Goal: Task Accomplishment & Management: Complete application form

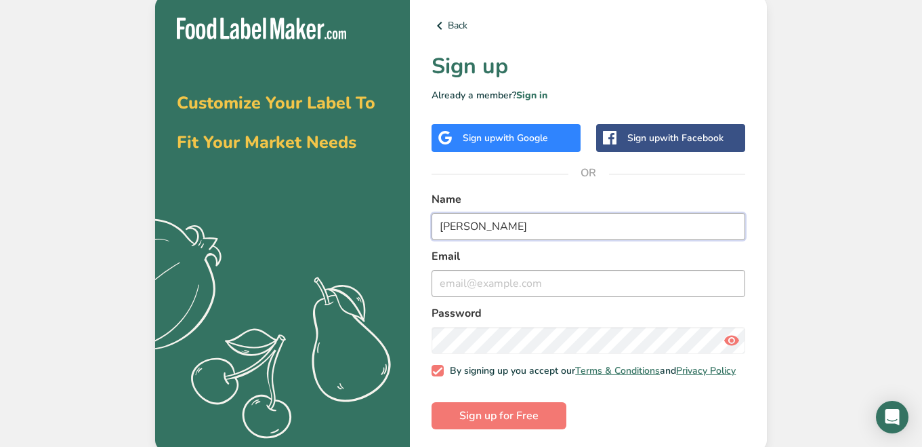
type input "[PERSON_NAME]"
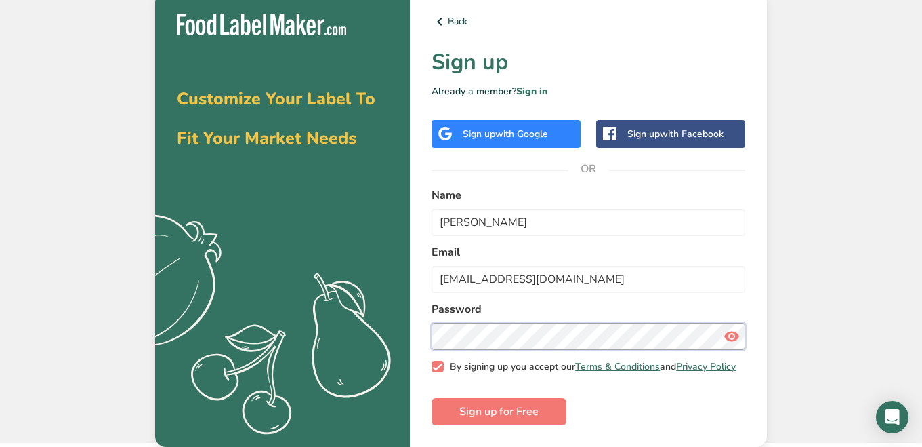
scroll to position [8, 0]
click at [461, 272] on input "[EMAIL_ADDRESS][DOMAIN_NAME]" at bounding box center [589, 279] width 314 height 27
type input "[EMAIL_ADDRESS][DOMAIN_NAME]"
click at [728, 329] on icon at bounding box center [732, 336] width 16 height 24
click at [472, 400] on button "Sign up for Free" at bounding box center [499, 411] width 135 height 27
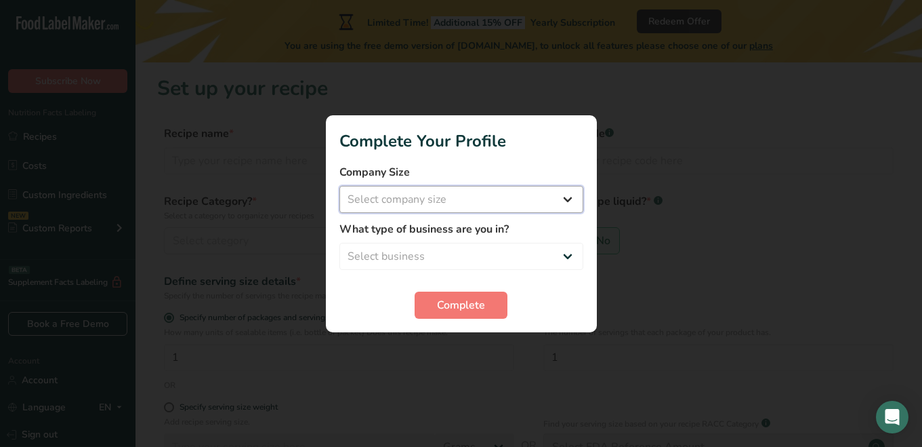
select select "1"
select select "3"
click at [439, 293] on button "Complete" at bounding box center [461, 304] width 93 height 27
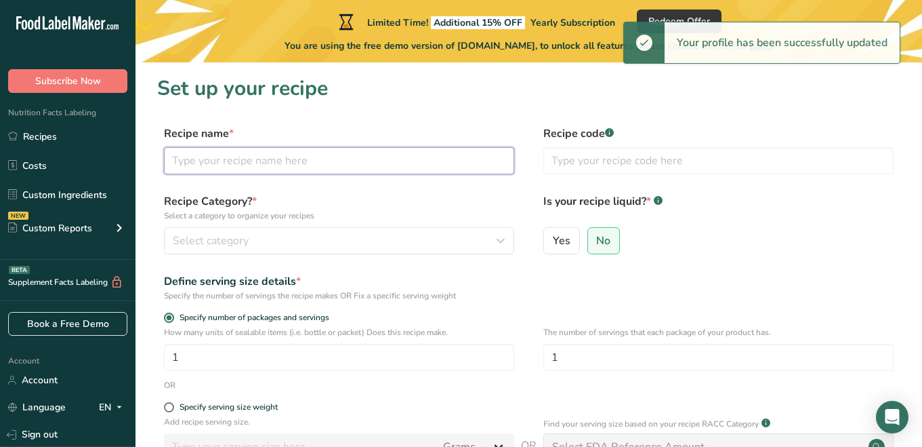
click at [338, 169] on input "text" at bounding box center [339, 160] width 350 height 27
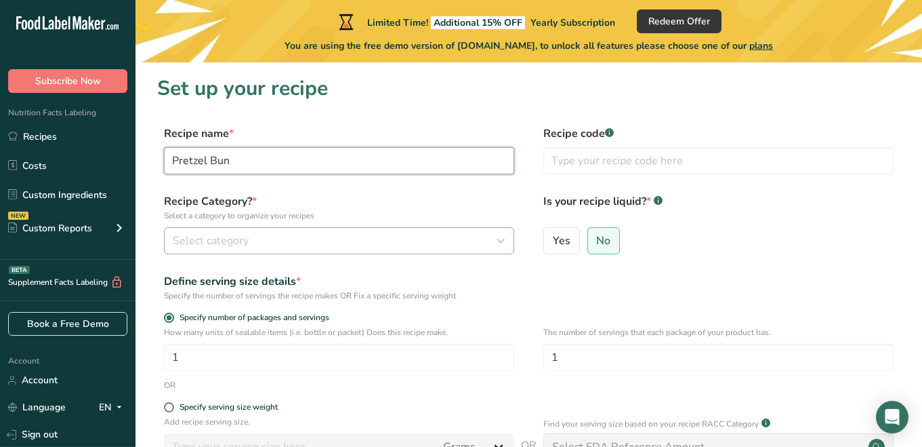
type input "Pretzel Bun"
click at [430, 242] on div "Select category" at bounding box center [335, 240] width 325 height 16
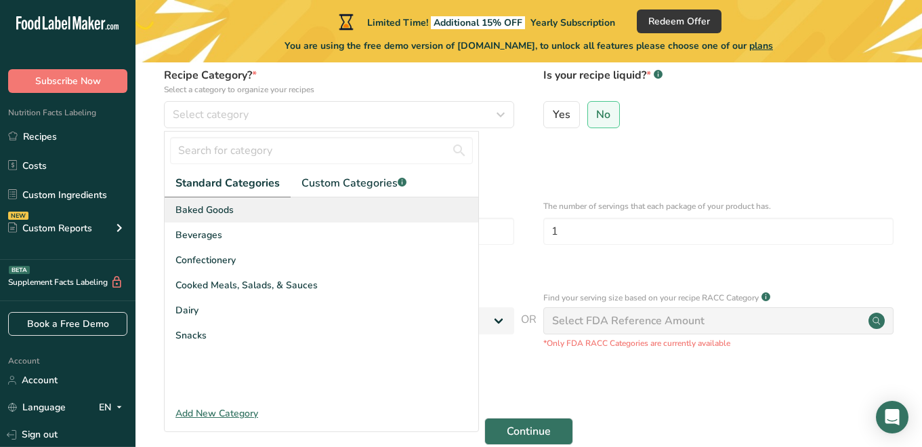
scroll to position [129, 0]
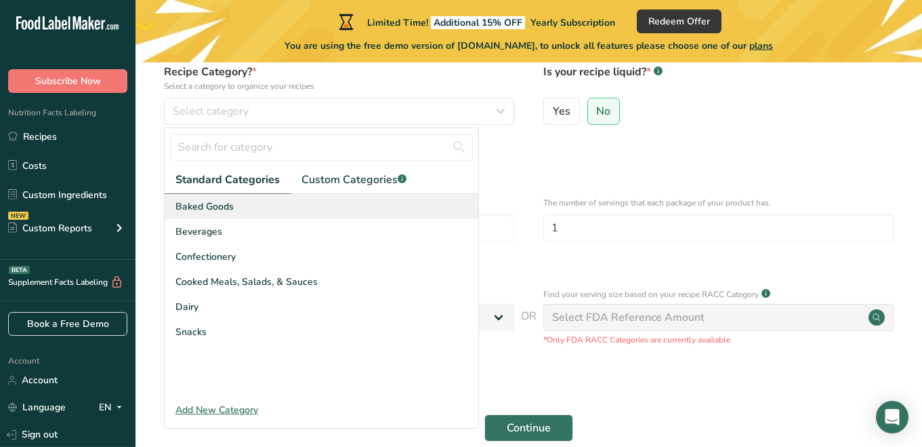
click at [276, 217] on div "Baked Goods" at bounding box center [322, 206] width 314 height 25
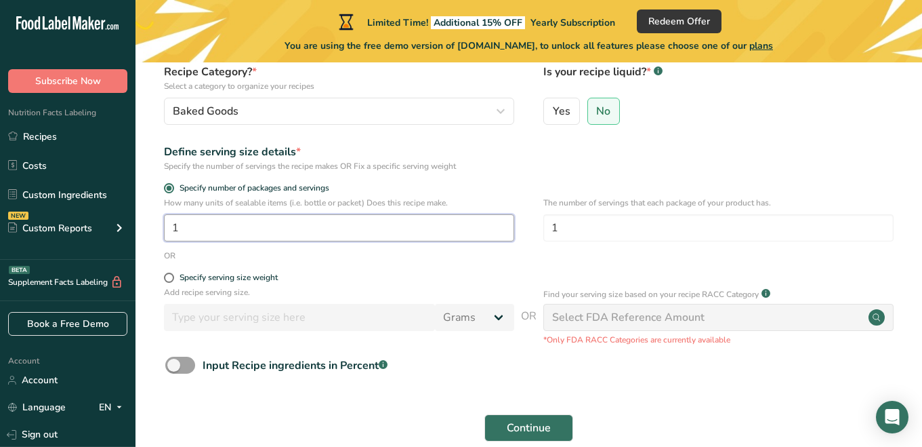
click at [222, 222] on input "1" at bounding box center [339, 227] width 350 height 27
click at [340, 293] on p "Add recipe serving size." at bounding box center [339, 292] width 350 height 12
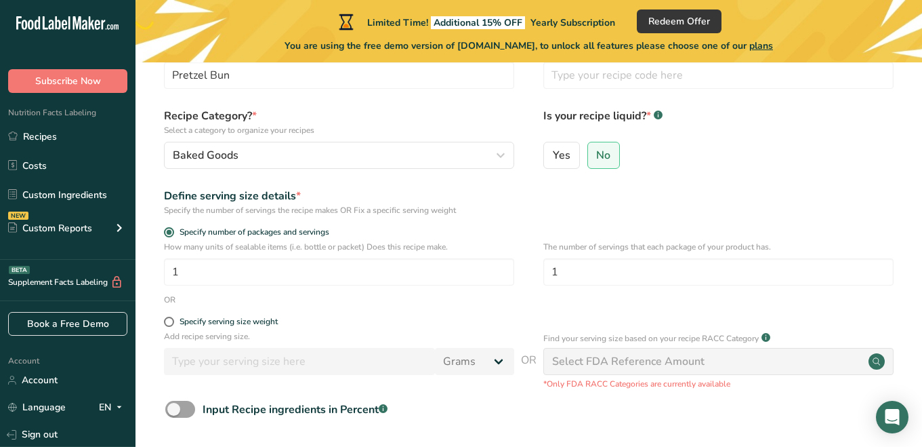
scroll to position [85, 0]
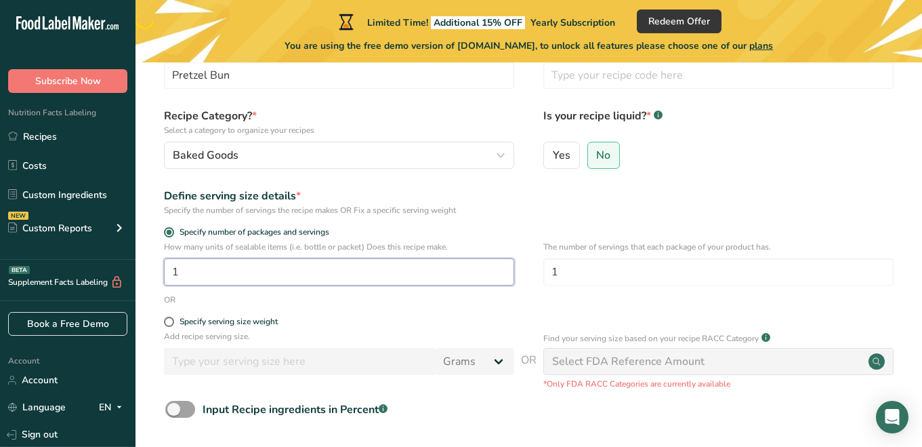
click at [200, 273] on input "1" at bounding box center [339, 271] width 350 height 27
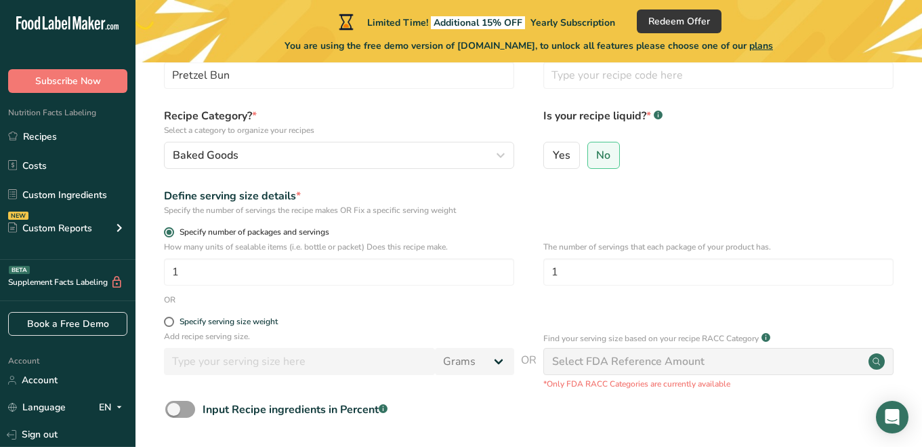
click at [169, 230] on span at bounding box center [169, 232] width 10 height 10
click at [169, 230] on input "Specify number of packages and servings" at bounding box center [168, 232] width 9 height 9
click at [166, 232] on span at bounding box center [169, 232] width 10 height 10
click at [166, 232] on input "Specify number of packages and servings" at bounding box center [168, 232] width 9 height 9
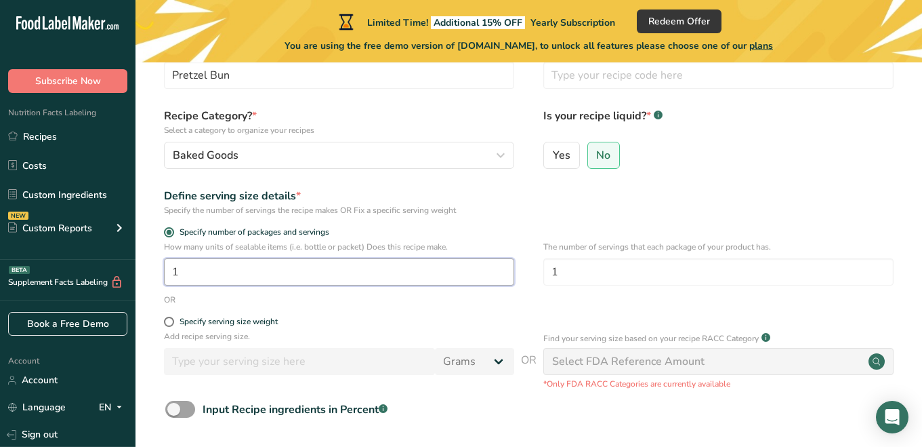
click at [231, 273] on input "1" at bounding box center [339, 271] width 350 height 27
type input "60"
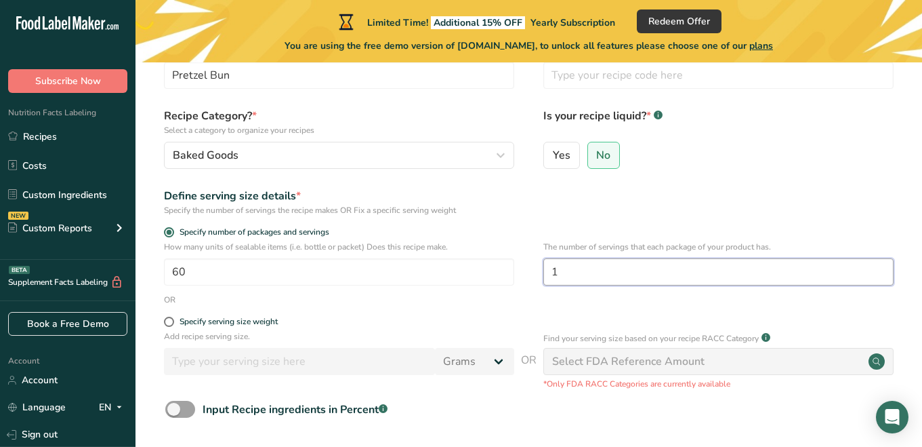
click at [566, 266] on input "1" at bounding box center [718, 271] width 350 height 27
type input "6"
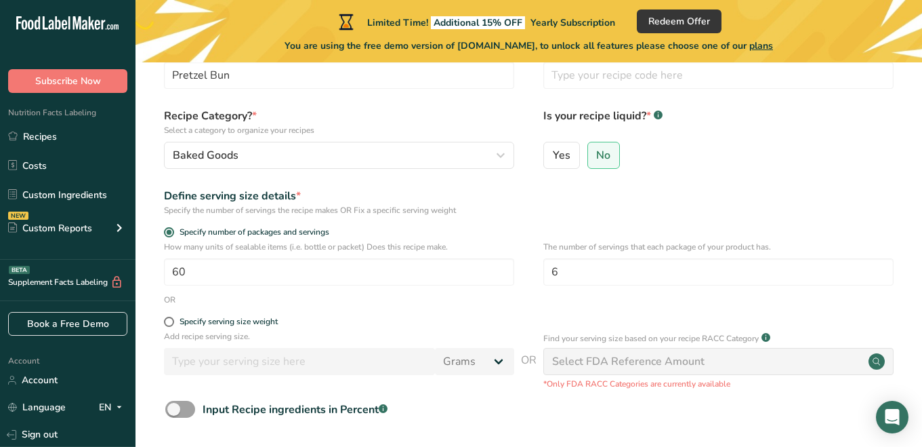
click at [471, 309] on form "Recipe name * Pretzel Bun Recipe code .a-a{fill:#347362;}.b-a{fill:#fff;} Recip…" at bounding box center [528, 266] width 743 height 453
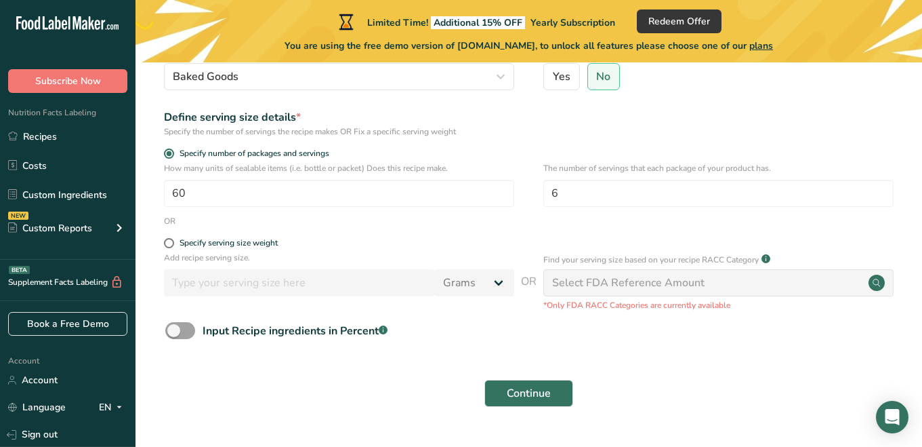
scroll to position [188, 0]
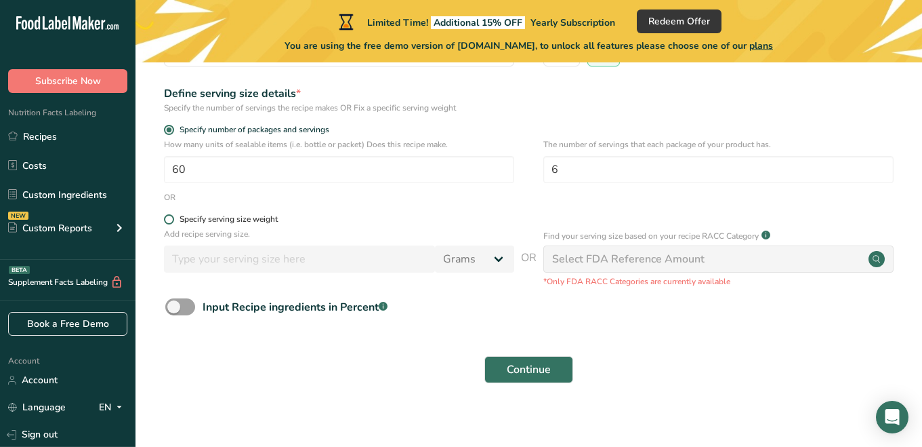
click at [170, 217] on span at bounding box center [169, 219] width 10 height 10
click at [170, 217] on input "Specify serving size weight" at bounding box center [168, 219] width 9 height 9
radio input "true"
radio input "false"
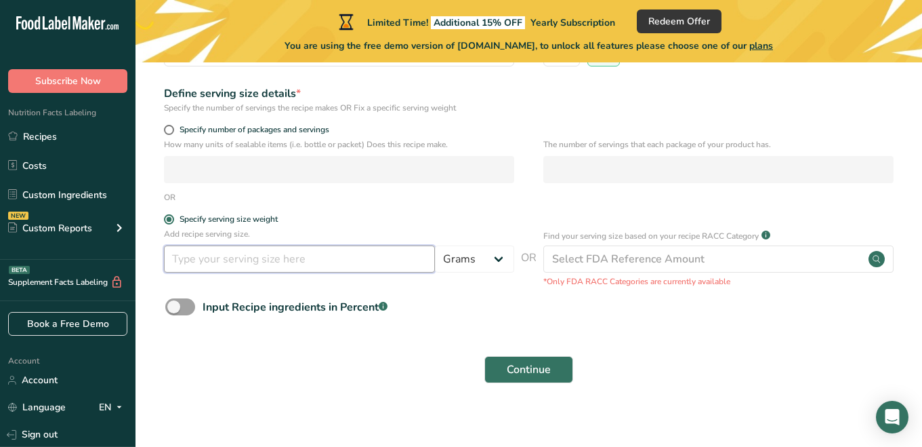
click at [337, 264] on input "number" at bounding box center [299, 258] width 271 height 27
type input "4"
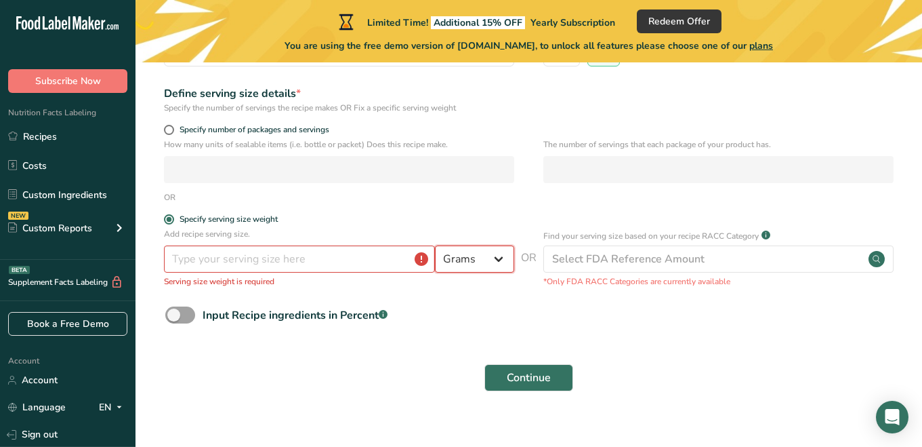
select select "5"
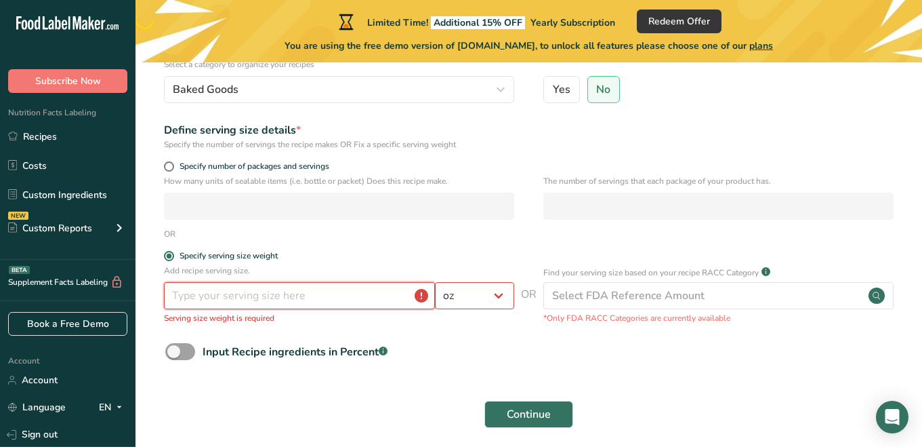
click at [236, 304] on input "number" at bounding box center [299, 295] width 271 height 27
click at [290, 396] on div "Continue" at bounding box center [528, 413] width 743 height 43
click at [419, 301] on input "number" at bounding box center [299, 295] width 271 height 27
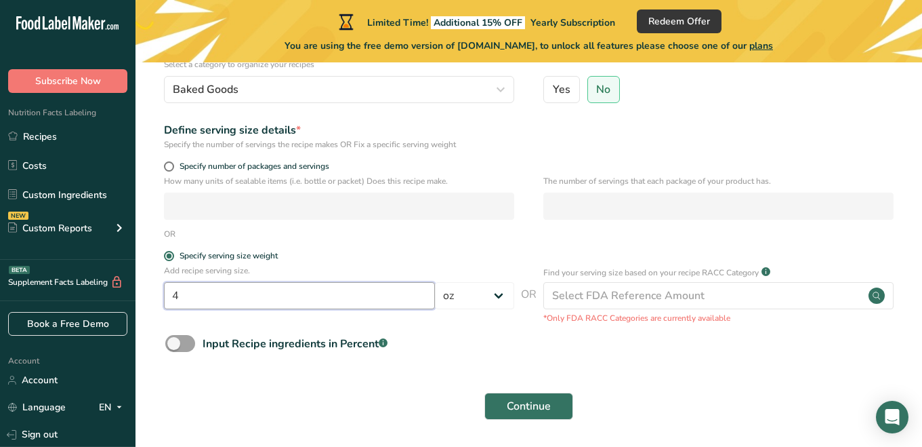
type input "4"
click at [258, 407] on div "Continue" at bounding box center [528, 405] width 743 height 43
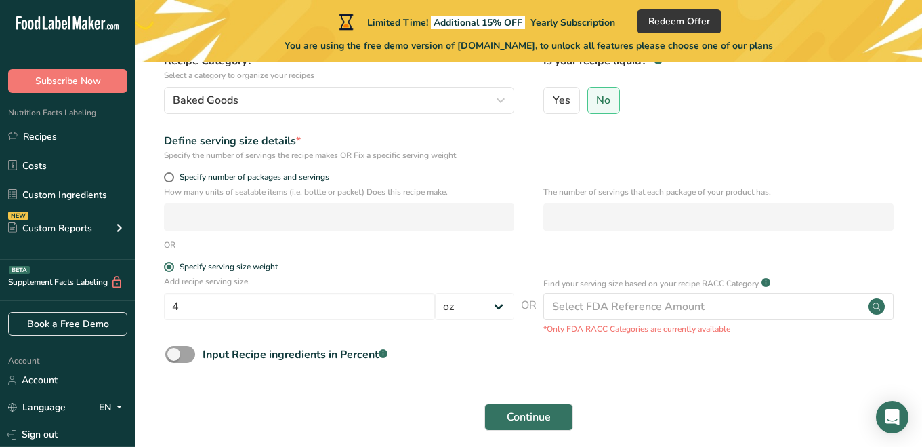
scroll to position [141, 0]
click at [536, 420] on span "Continue" at bounding box center [529, 416] width 44 height 16
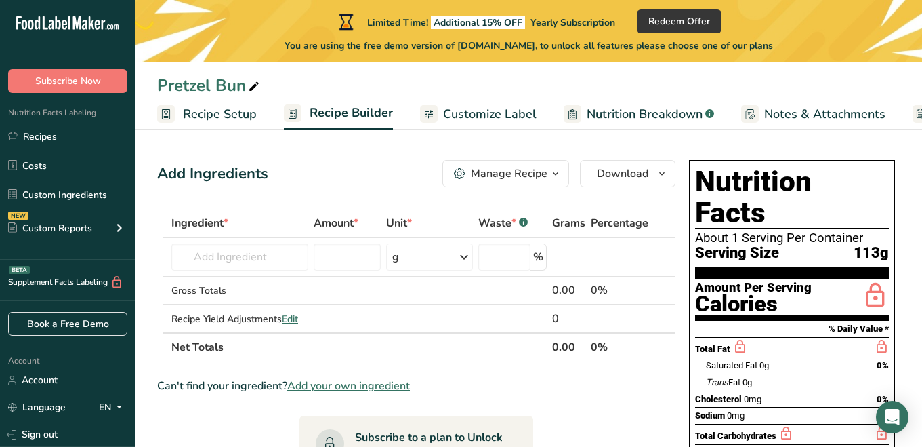
click at [269, 232] on th "Ingredient *" at bounding box center [240, 223] width 142 height 28
click at [263, 254] on input "text" at bounding box center [239, 256] width 137 height 27
type input "W"
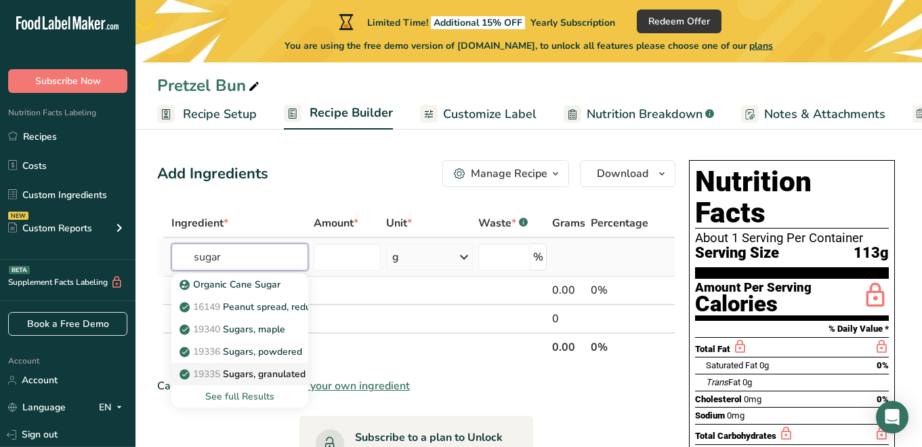
type input "sugar"
click at [277, 370] on p "19335 [GEOGRAPHIC_DATA], granulated" at bounding box center [243, 374] width 123 height 14
type input "Sugars, granulated"
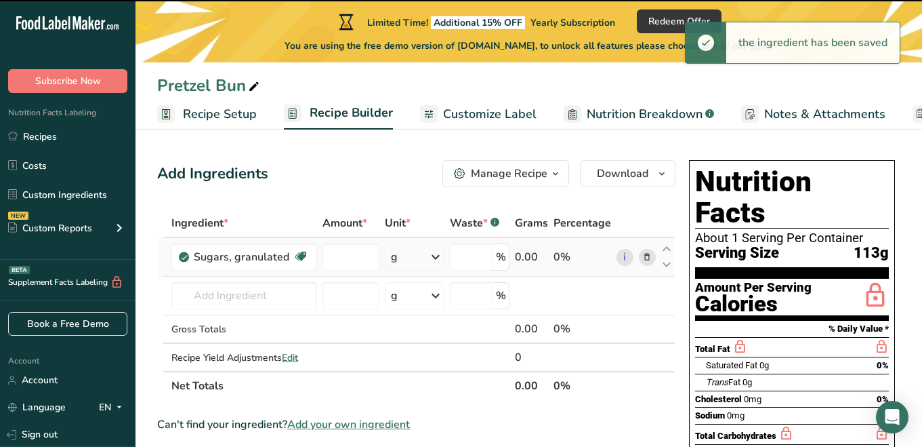
type input "0"
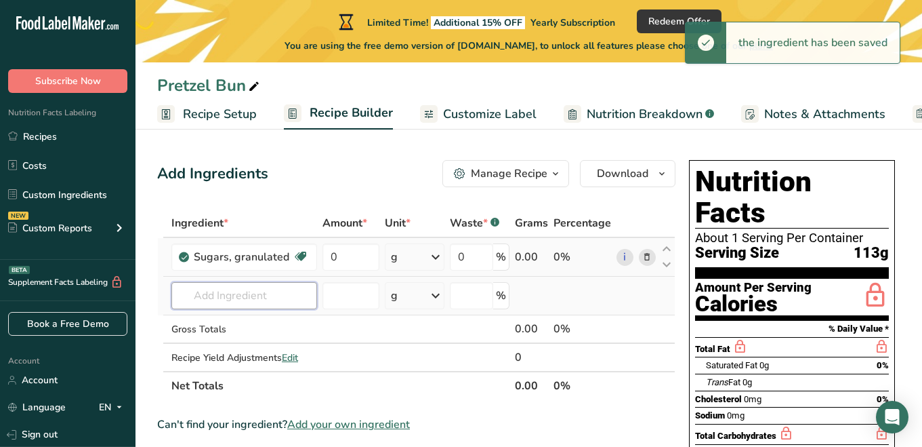
click at [286, 293] on input "text" at bounding box center [244, 295] width 146 height 27
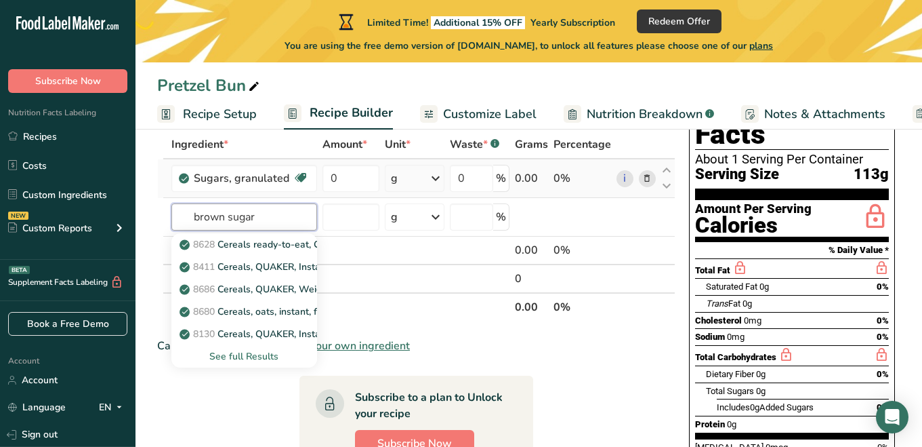
scroll to position [79, 0]
type input "brown sugar"
click at [258, 356] on div "See full Results" at bounding box center [244, 356] width 124 height 14
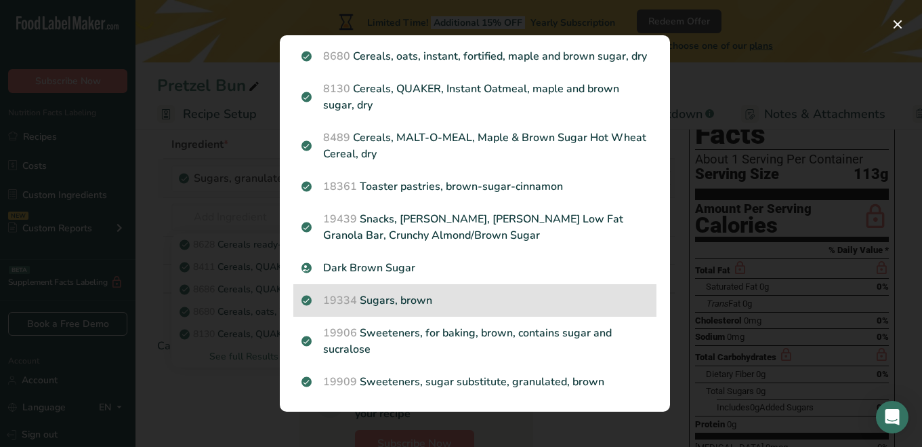
scroll to position [182, 0]
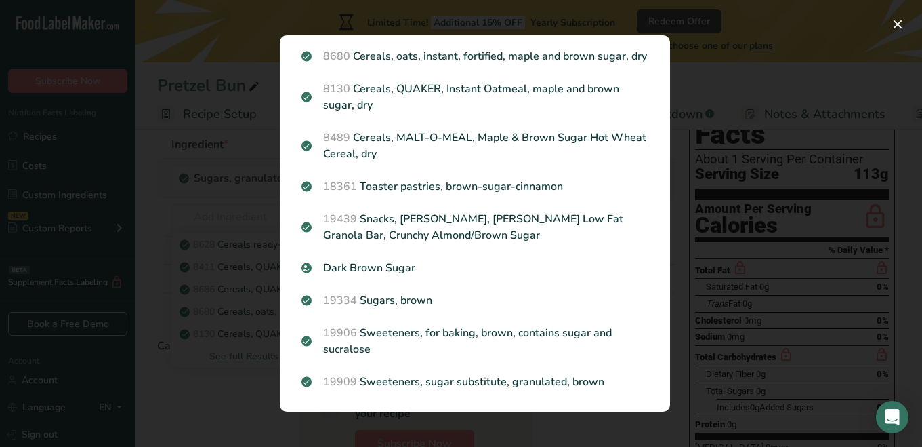
click at [426, 300] on p "19334 Sugars, brown" at bounding box center [475, 300] width 347 height 16
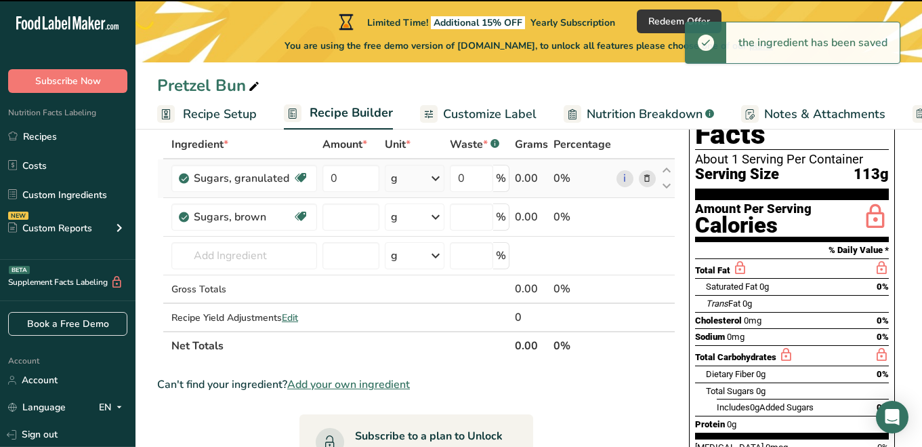
type input "0"
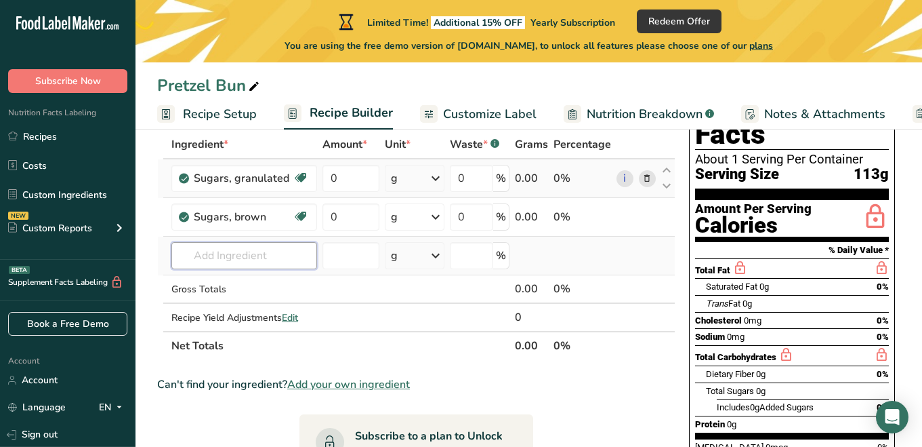
click at [268, 264] on input "text" at bounding box center [244, 255] width 146 height 27
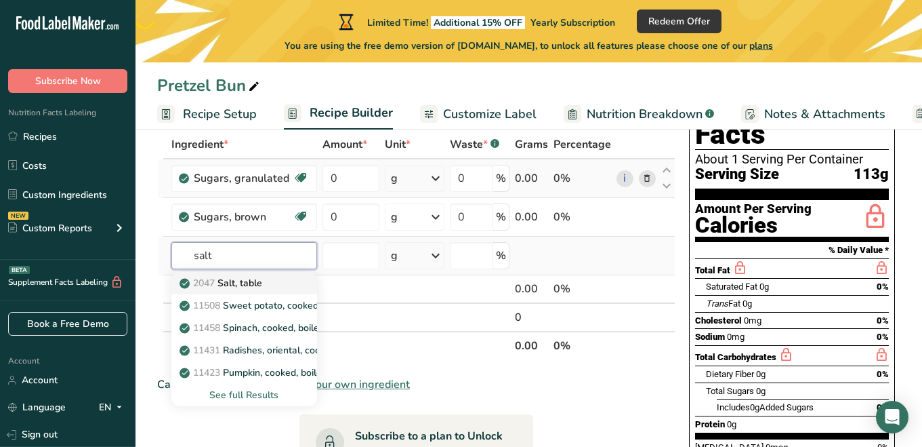
type input "salt"
click at [257, 280] on p "2047 Salt, table" at bounding box center [222, 283] width 80 height 14
type input "Salt, table"
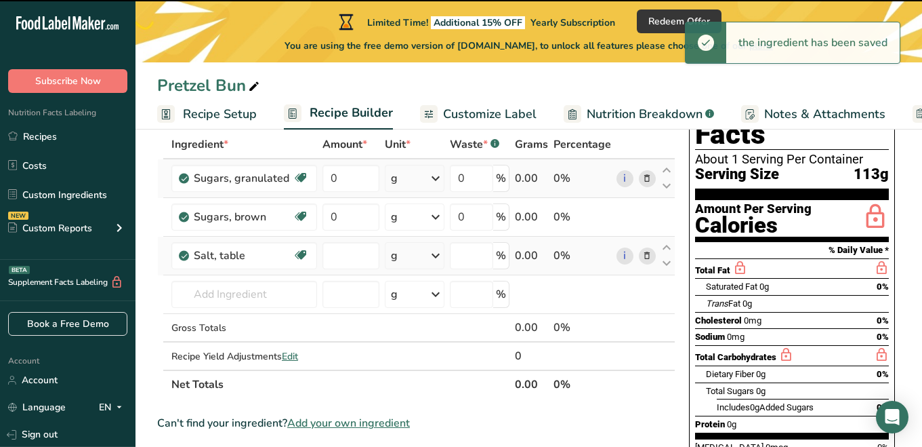
type input "0"
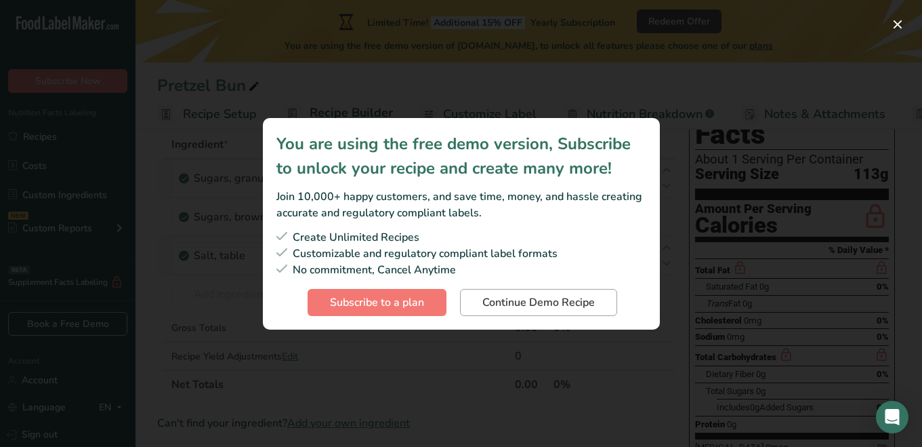
click at [533, 307] on span "Continue Demo Recipe" at bounding box center [538, 302] width 112 height 16
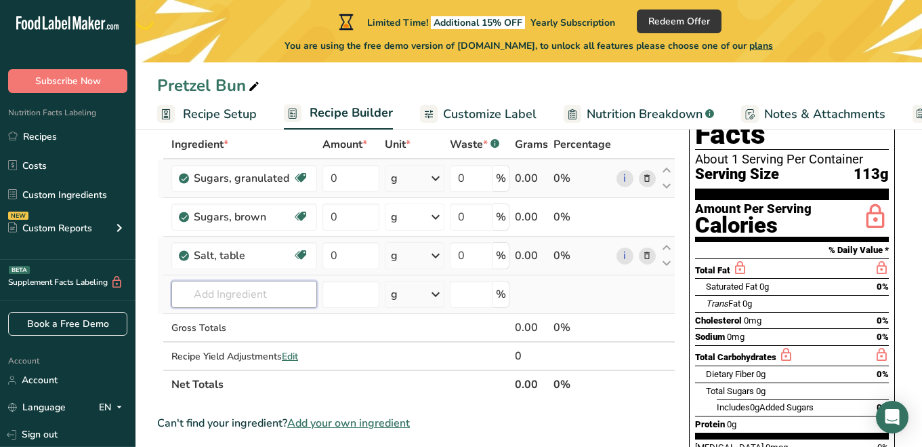
click at [265, 298] on input "text" at bounding box center [244, 294] width 146 height 27
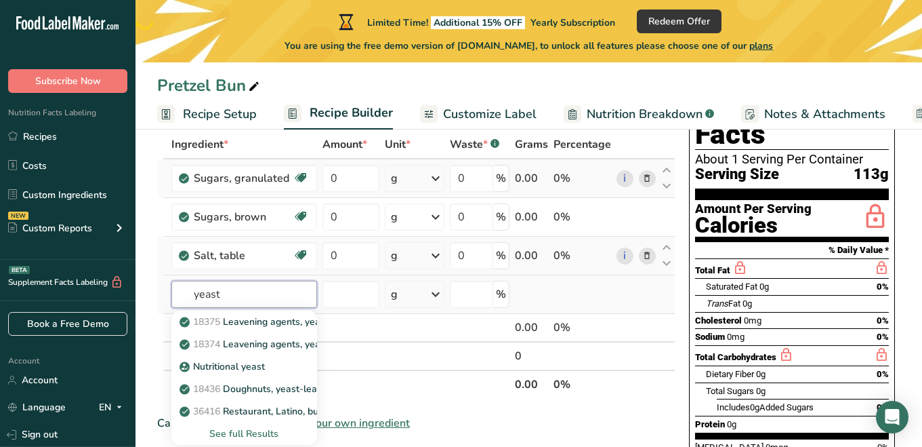
type input "yeast"
click at [247, 435] on div "See full Results" at bounding box center [244, 433] width 124 height 14
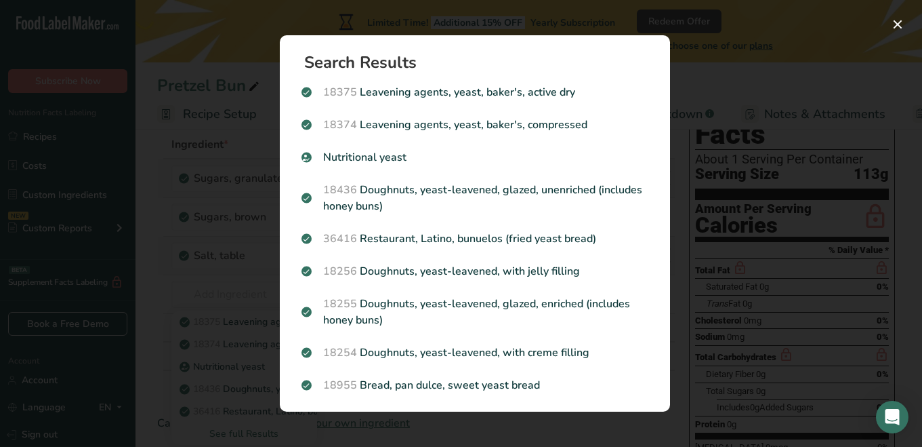
scroll to position [0, 0]
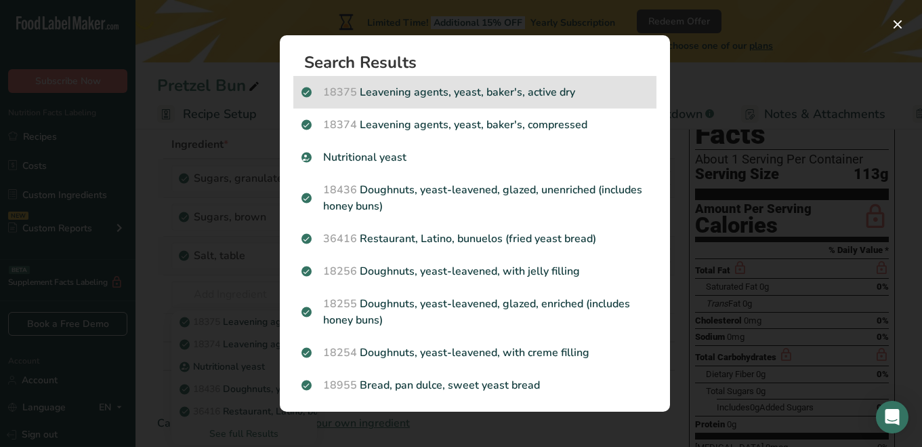
click at [522, 83] on div "18375 Leavening agents, yeast, [PERSON_NAME], active dry" at bounding box center [474, 92] width 363 height 33
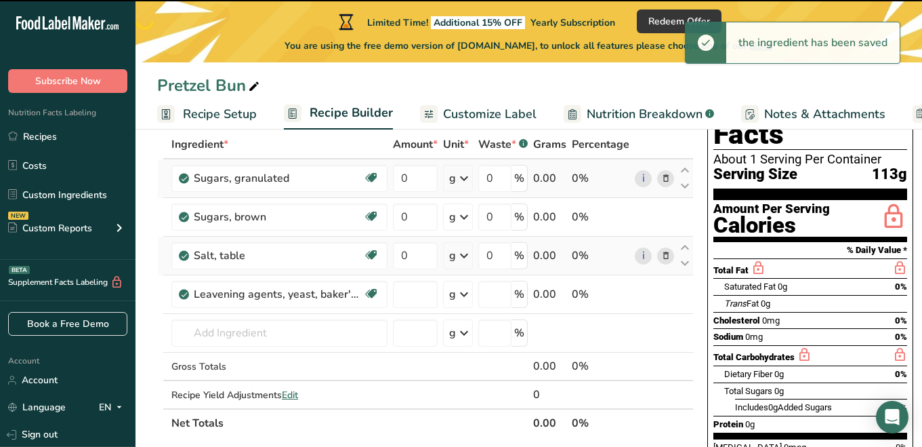
type input "0"
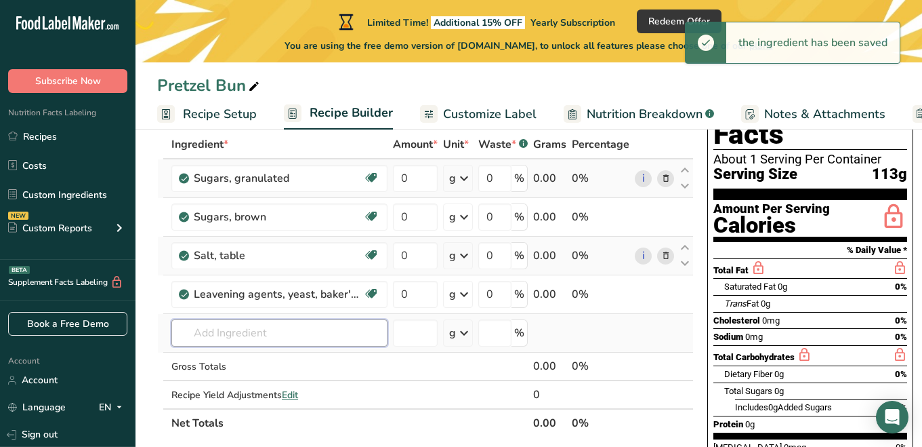
click at [276, 338] on input "text" at bounding box center [279, 332] width 216 height 27
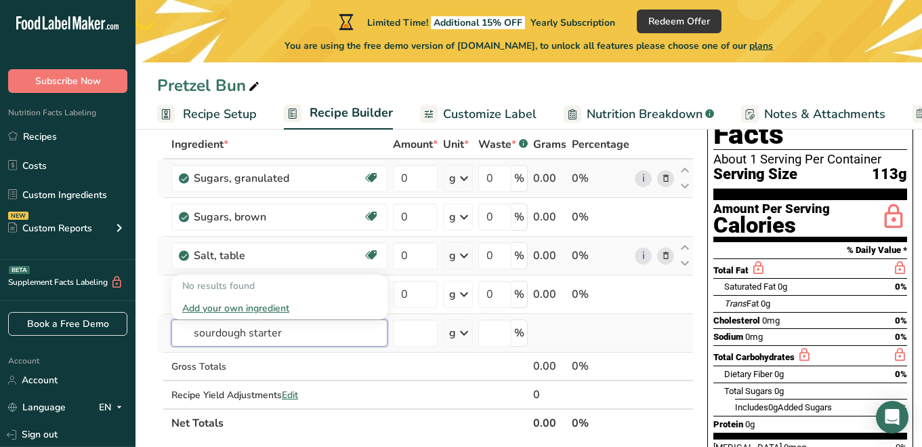
drag, startPoint x: 304, startPoint y: 332, endPoint x: 175, endPoint y: 327, distance: 128.2
click at [175, 335] on input "sourdough starter" at bounding box center [279, 332] width 216 height 27
drag, startPoint x: 290, startPoint y: 337, endPoint x: 192, endPoint y: 336, distance: 98.3
click at [192, 337] on input "active sourdough" at bounding box center [279, 332] width 216 height 27
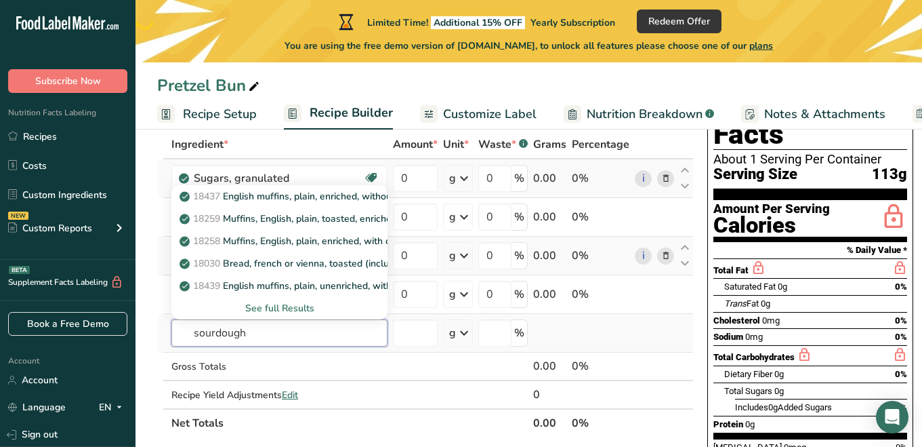
type input "sourdough"
click at [274, 310] on div "See full Results" at bounding box center [279, 308] width 194 height 14
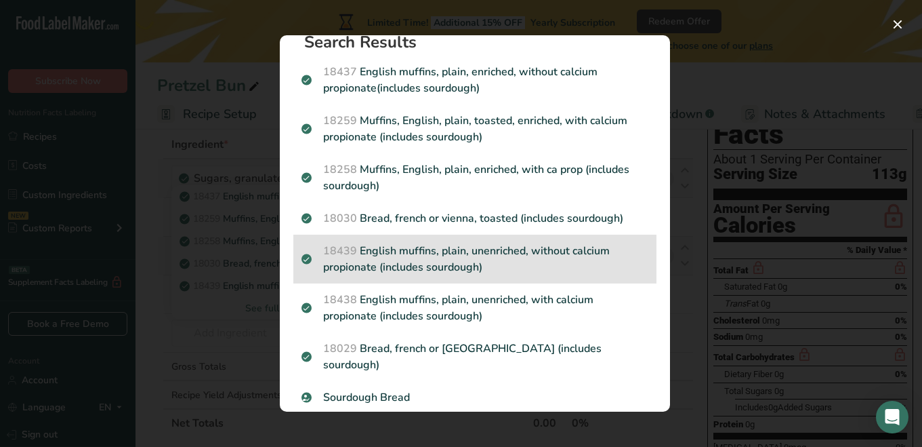
scroll to position [20, 0]
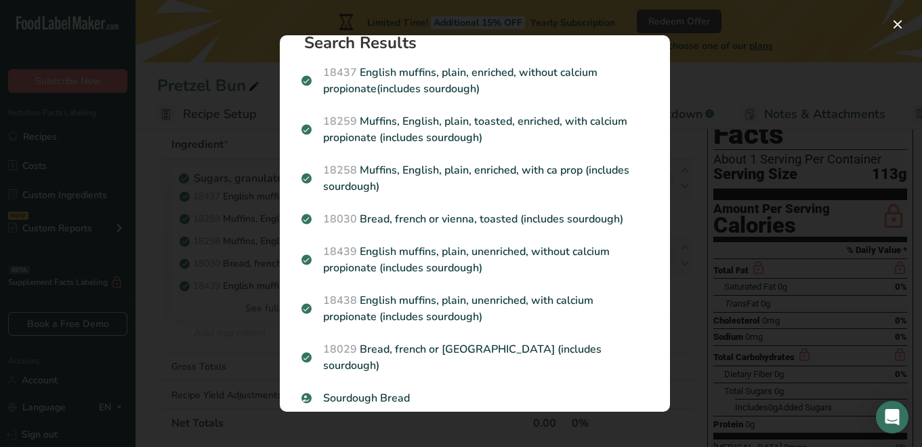
click at [898, 28] on button "Search results modal" at bounding box center [898, 25] width 22 height 22
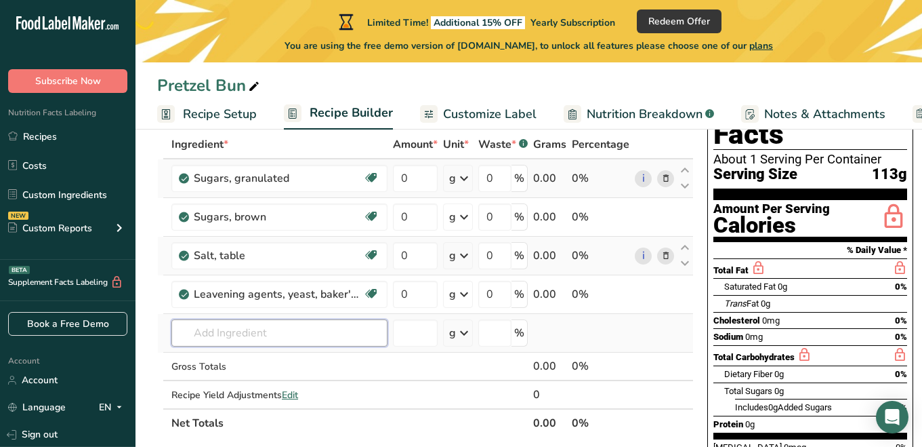
click at [234, 337] on input "text" at bounding box center [279, 332] width 216 height 27
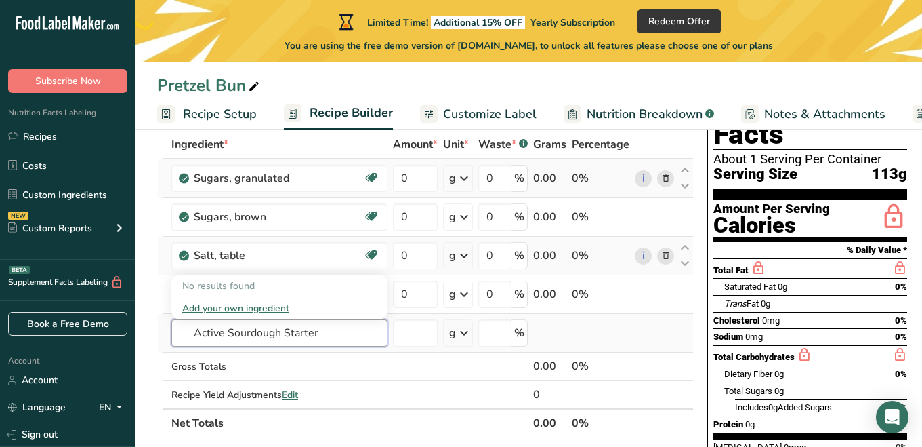
type input "Active Sourdough Starter"
click at [264, 308] on div "Add your own ingredient" at bounding box center [279, 308] width 194 height 14
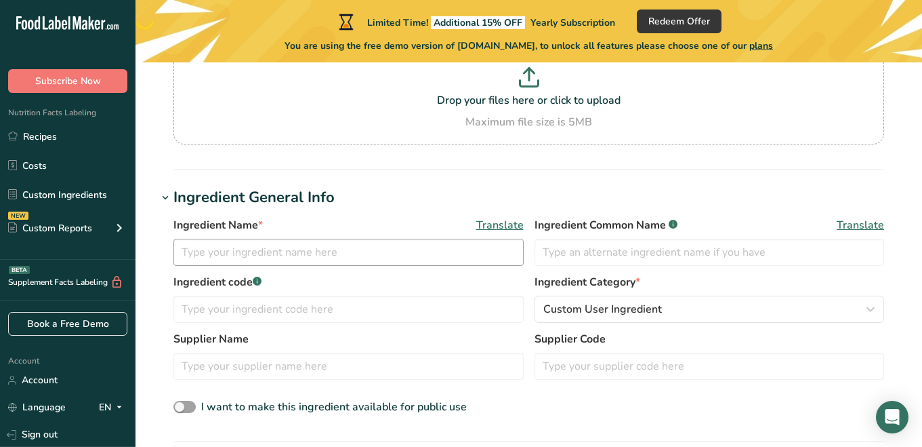
scroll to position [142, 0]
click at [314, 251] on input "text" at bounding box center [348, 251] width 350 height 27
type input "Active Sourdough Starter"
click at [335, 306] on input "text" at bounding box center [348, 308] width 350 height 27
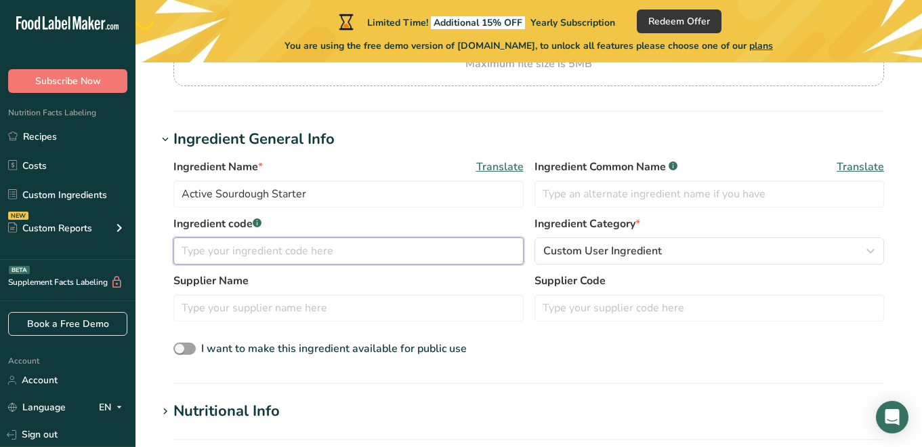
scroll to position [199, 0]
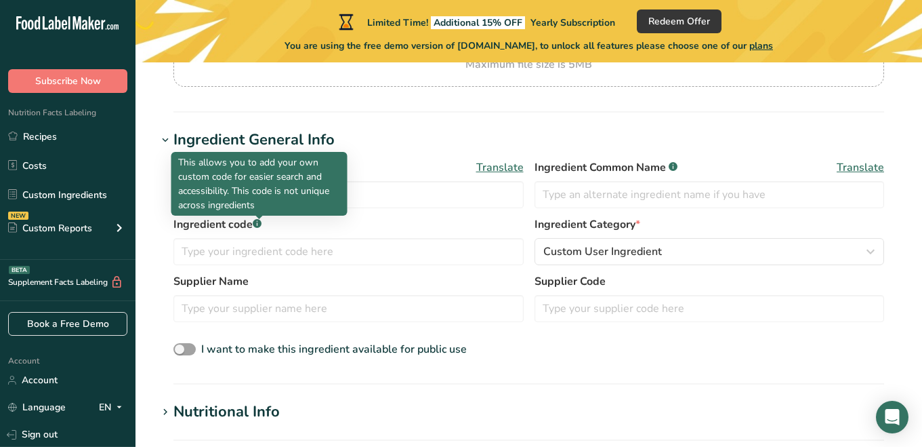
click at [259, 221] on div at bounding box center [259, 218] width 7 height 7
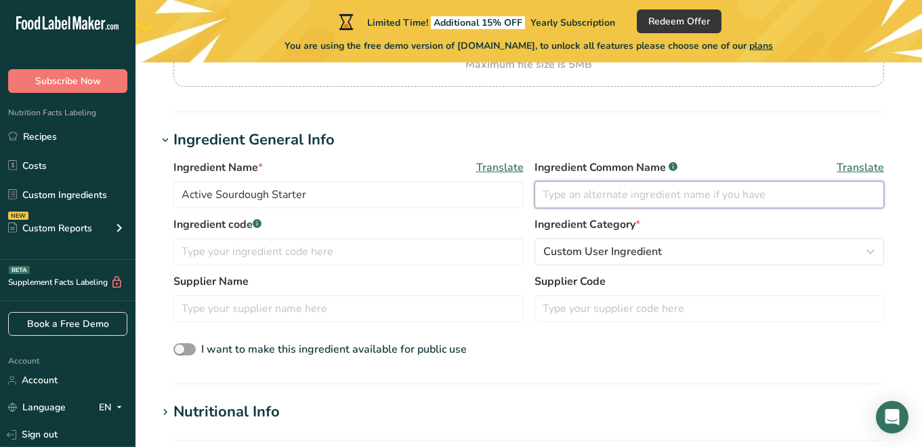
click at [589, 194] on input "text" at bounding box center [710, 194] width 350 height 27
type input "Sourdough Starter"
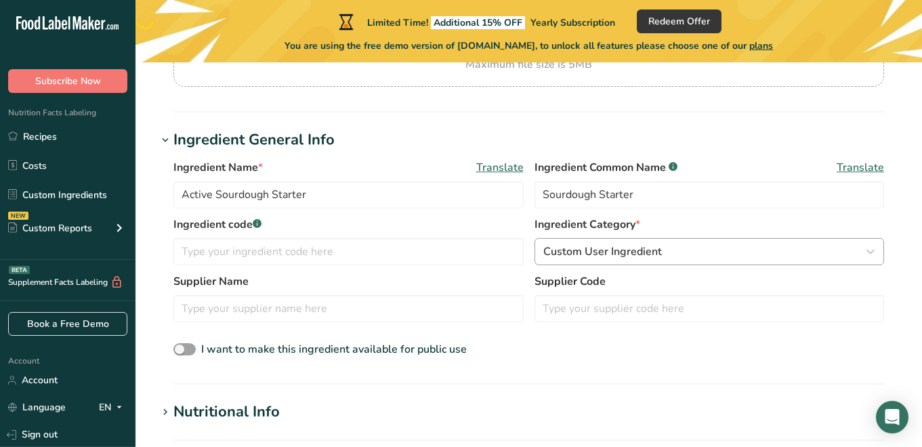
click at [708, 257] on div "Custom User Ingredient" at bounding box center [705, 251] width 325 height 16
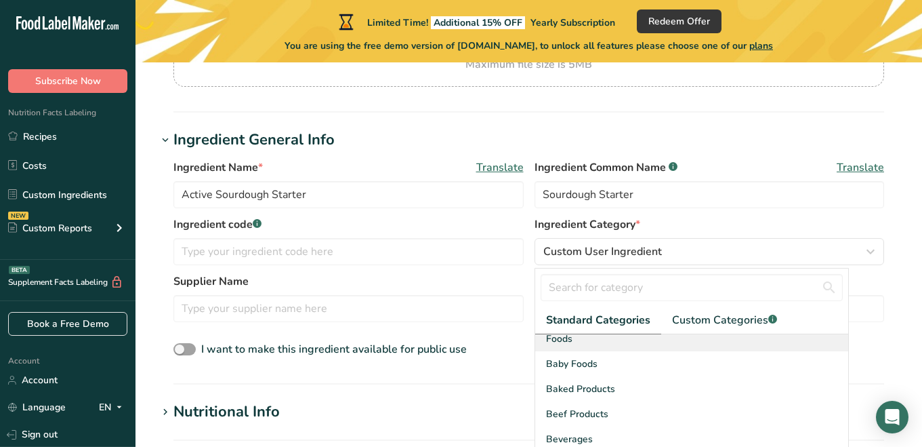
scroll to position [23, 0]
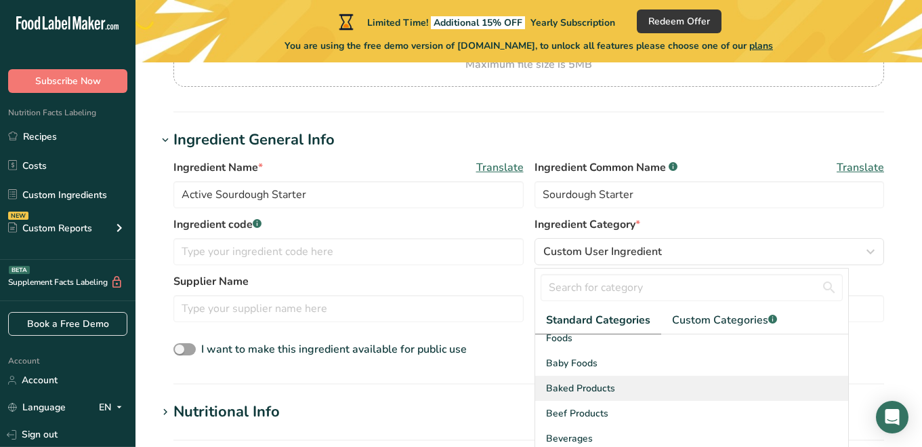
click at [615, 377] on div "Baked Products" at bounding box center [692, 387] width 314 height 25
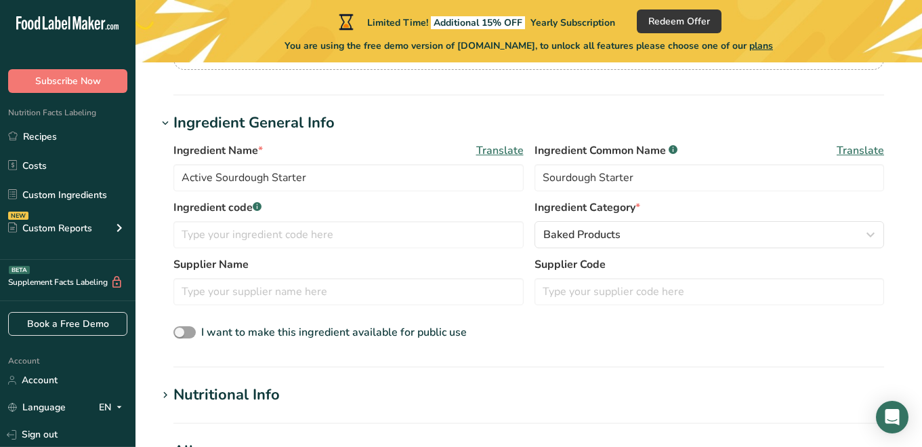
scroll to position [214, 0]
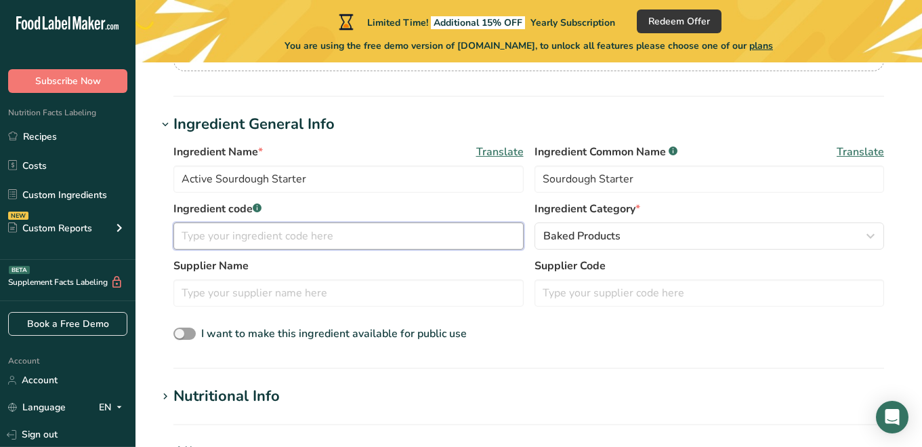
click at [282, 237] on input "text" at bounding box center [348, 235] width 350 height 27
type input "1234"
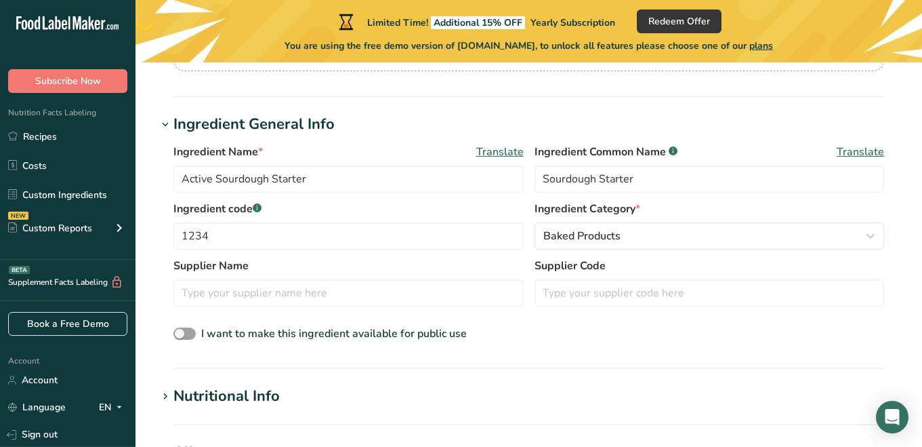
click at [417, 405] on h1 "Nutritional Info" at bounding box center [528, 396] width 743 height 22
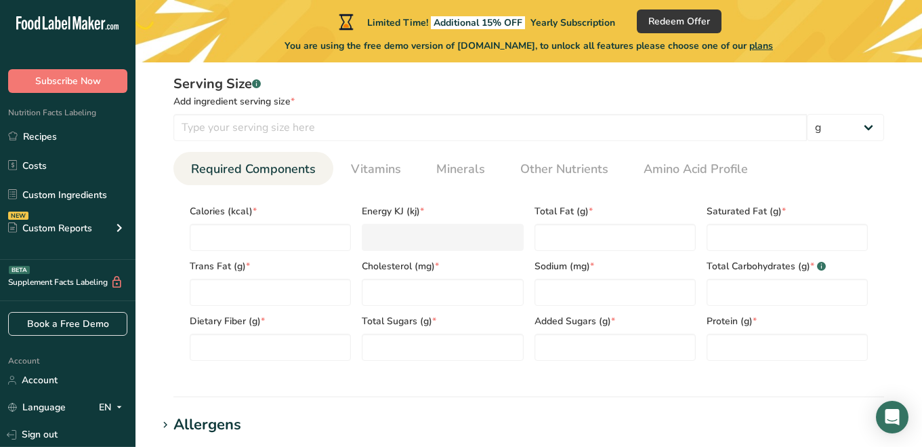
scroll to position [554, 0]
click at [412, 119] on input "number" at bounding box center [490, 129] width 634 height 27
type input "2"
select select "5"
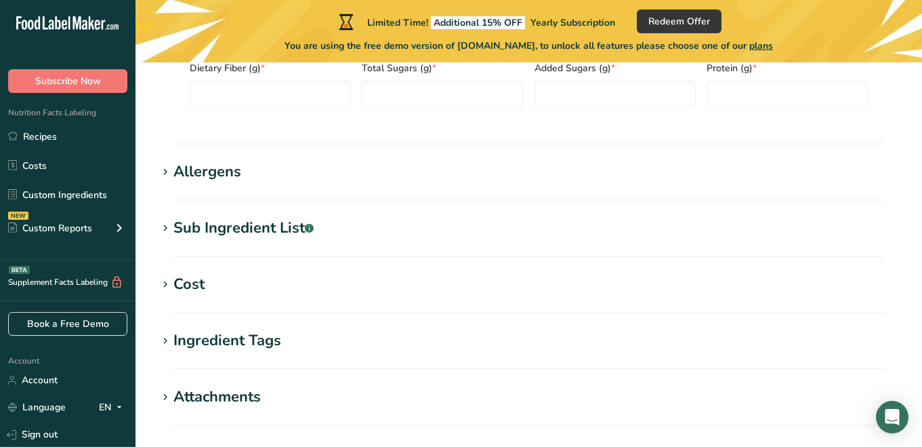
scroll to position [807, 0]
click at [431, 241] on section "Sub Ingredient List .a-a{fill:#347362;}.b-a{fill:#fff;} Translate" at bounding box center [528, 238] width 743 height 40
click at [255, 230] on div "Sub Ingredient List .a-a{fill:#347362;}.b-a{fill:#fff;}" at bounding box center [243, 229] width 140 height 22
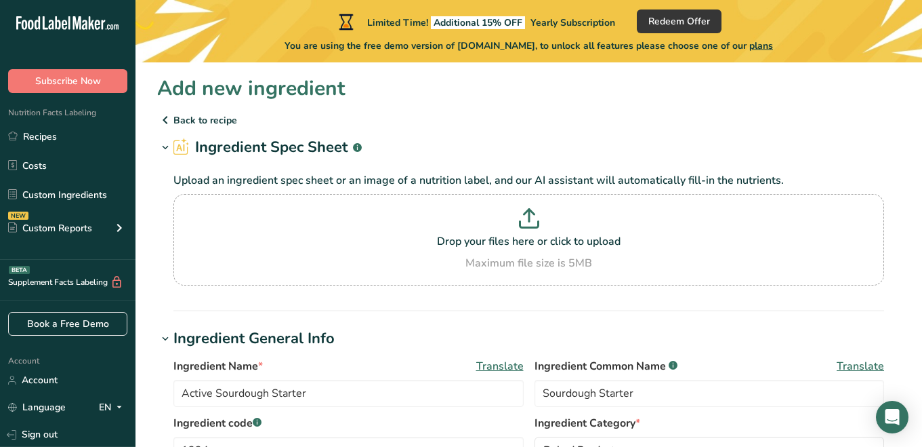
scroll to position [0, 0]
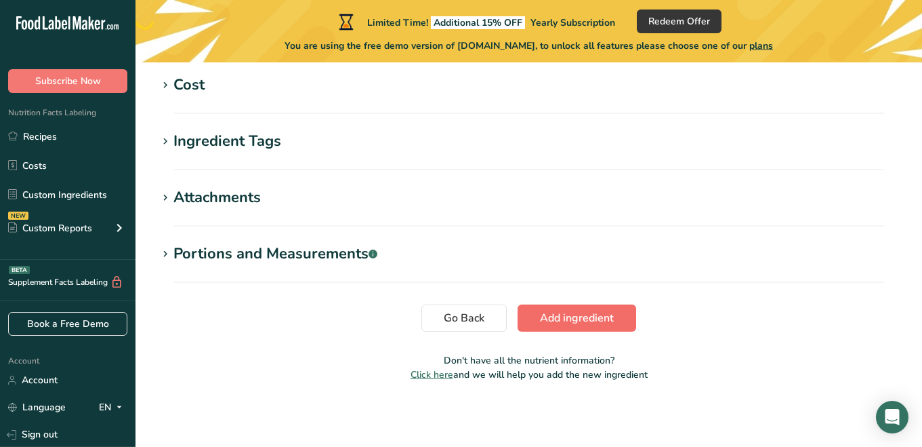
click at [548, 312] on span "Add ingredient" at bounding box center [577, 318] width 74 height 16
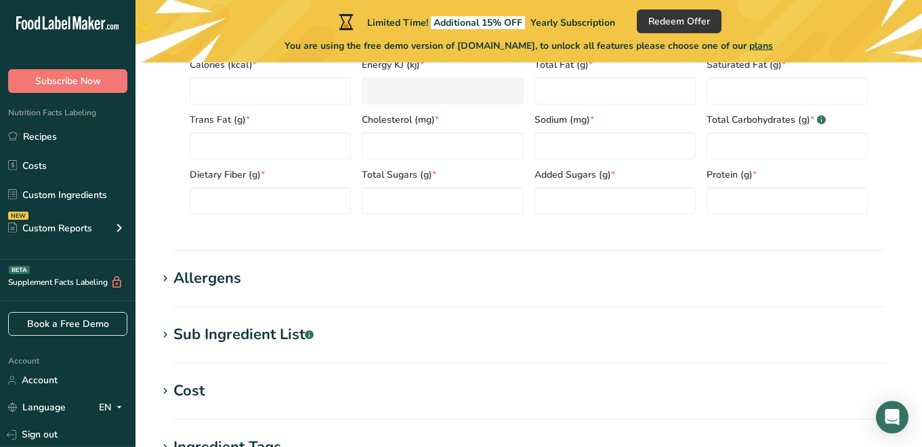
scroll to position [352, 0]
click at [225, 344] on div "Sub Ingredient List .a-a{fill:#347362;}.b-a{fill:#fff;}" at bounding box center [243, 334] width 140 height 22
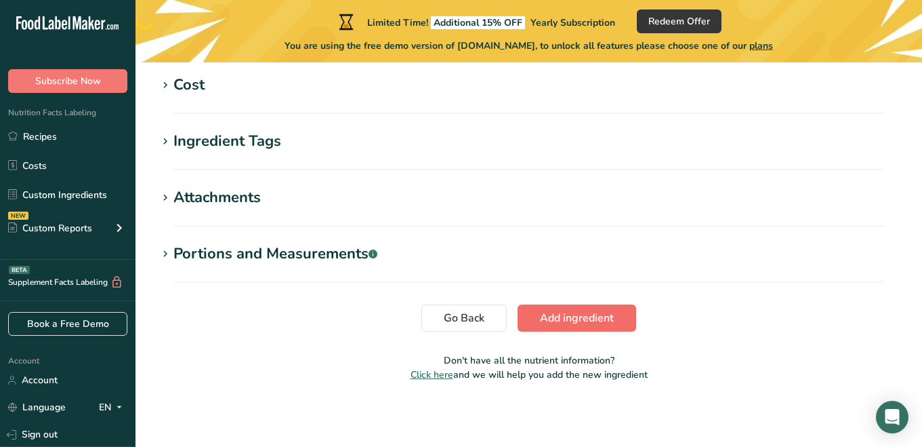
click at [571, 323] on span "Add ingredient" at bounding box center [577, 318] width 74 height 16
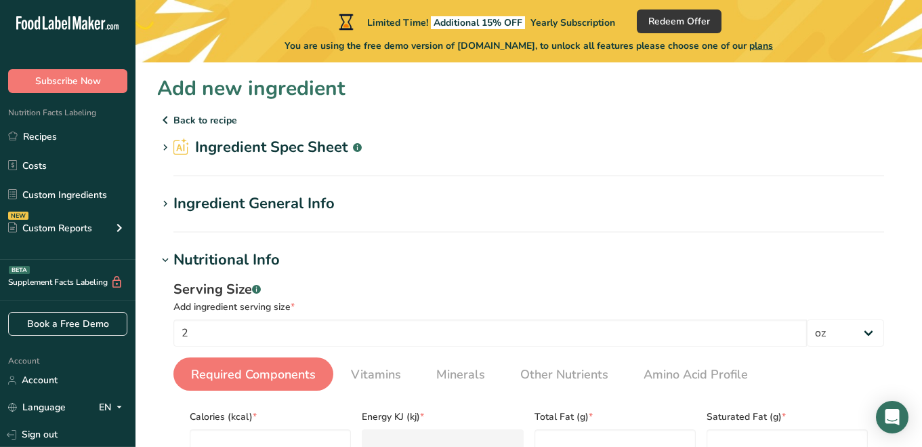
scroll to position [0, 0]
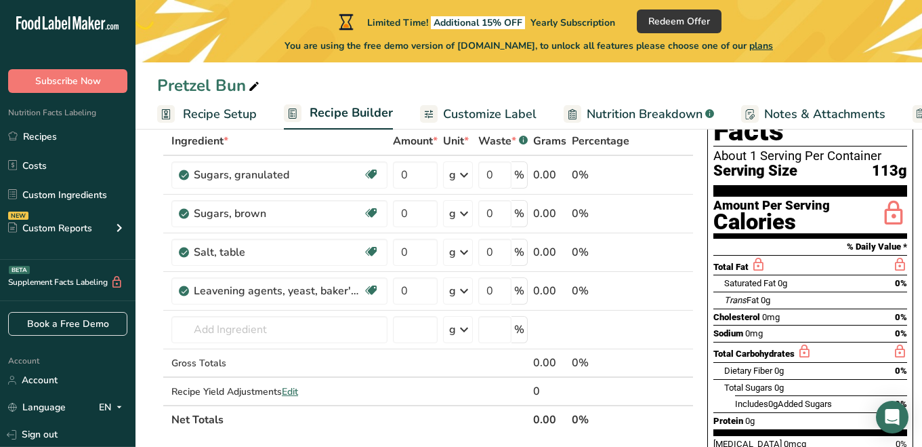
scroll to position [87, 0]
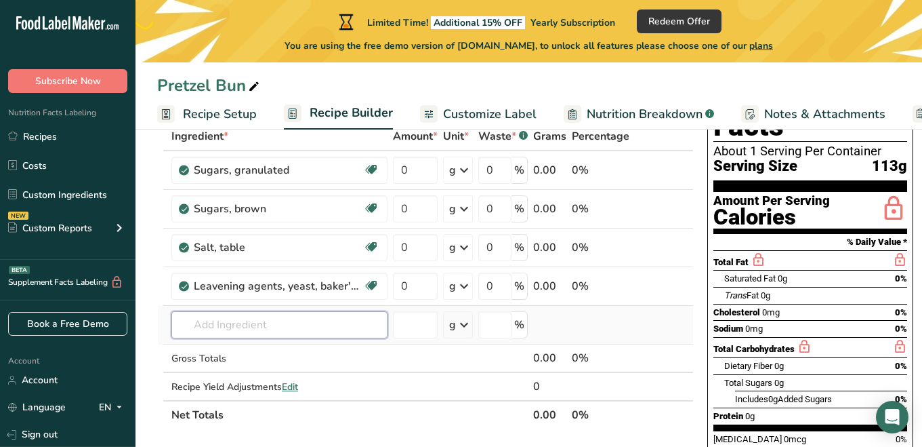
click at [289, 318] on input "text" at bounding box center [279, 324] width 216 height 27
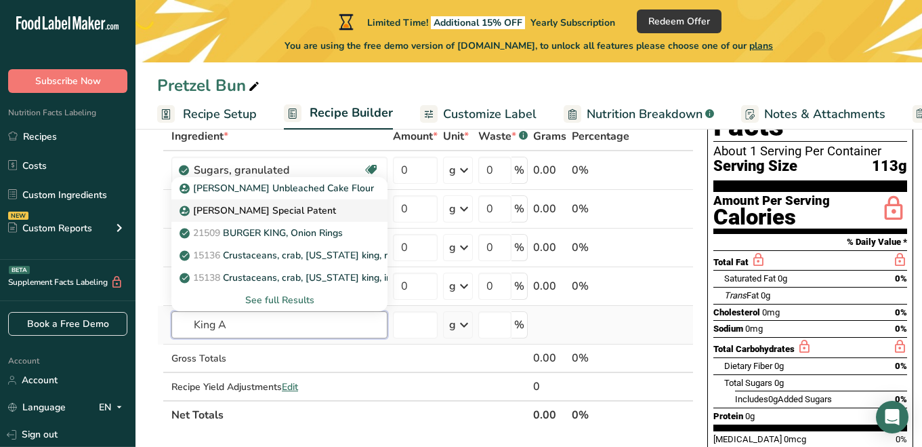
type input "King A"
click at [331, 218] on link "[PERSON_NAME] Special Patent" at bounding box center [279, 210] width 216 height 22
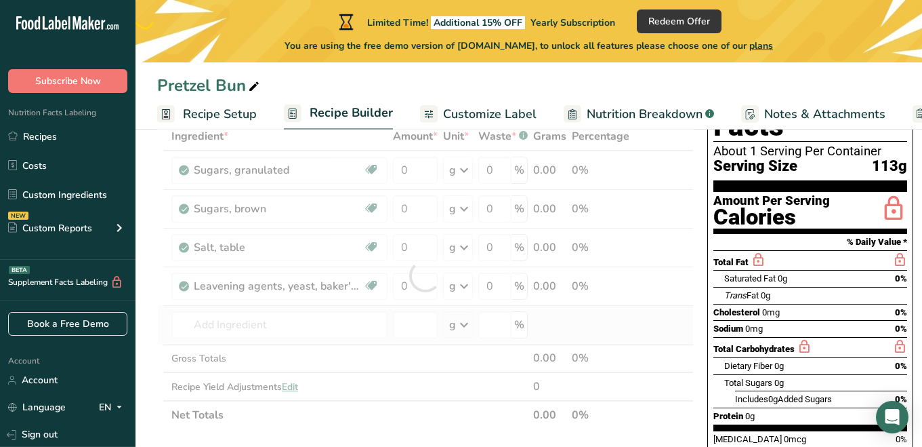
type input "[PERSON_NAME] Special Patent"
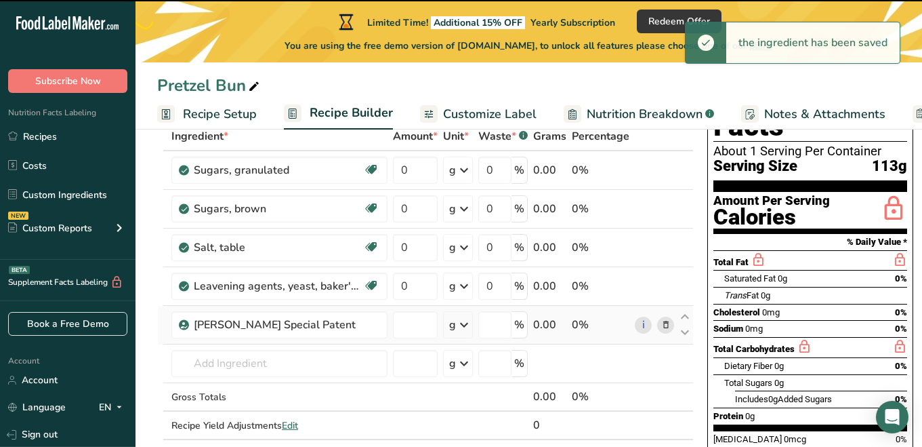
type input "0"
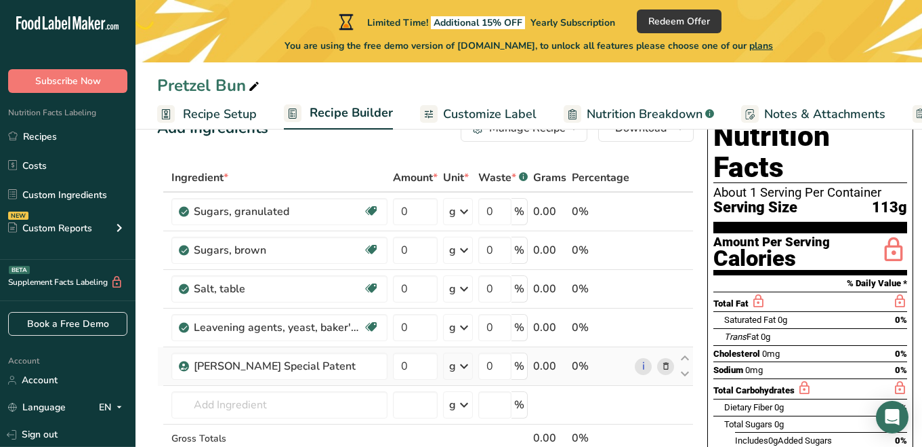
scroll to position [40, 0]
